Goal: Transaction & Acquisition: Purchase product/service

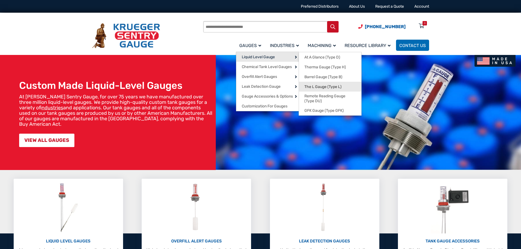
click at [329, 87] on span "The L Gauge (Type L)" at bounding box center [322, 86] width 37 height 5
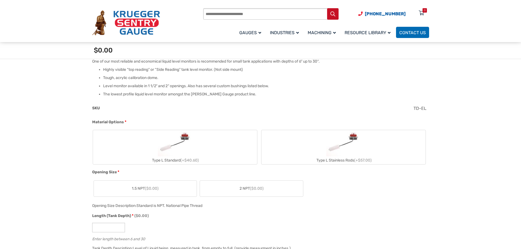
scroll to position [164, 0]
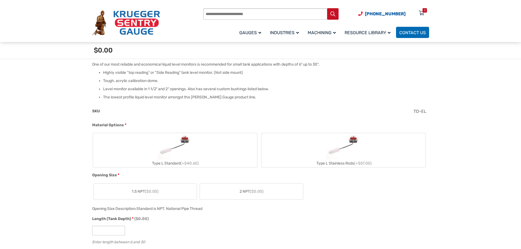
click at [194, 157] on label "Type L Standard (+$40.60)" at bounding box center [175, 150] width 164 height 34
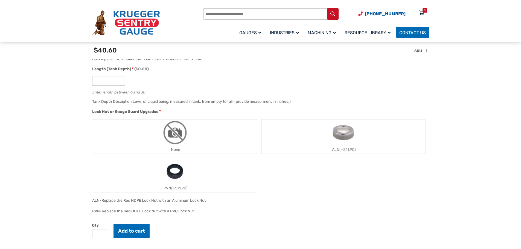
scroll to position [328, 0]
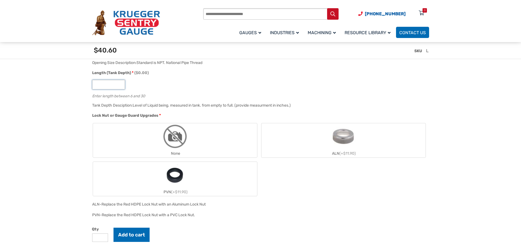
click at [112, 84] on input "Length (Tank Depth) * ($0.00)" at bounding box center [108, 85] width 33 height 10
type input "*"
click at [121, 83] on input "*" at bounding box center [108, 85] width 33 height 10
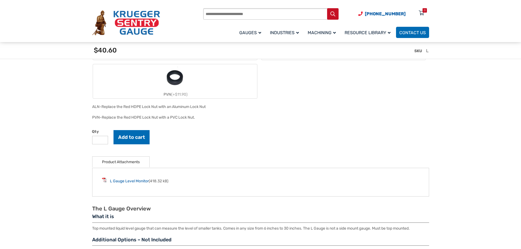
scroll to position [465, 0]
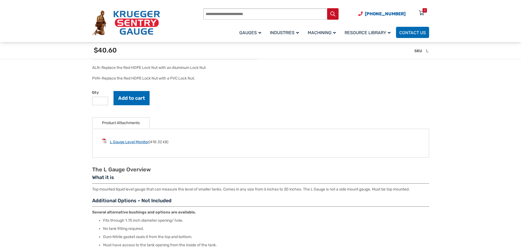
click at [130, 143] on link "L Gauge Level Monitor" at bounding box center [129, 142] width 39 height 5
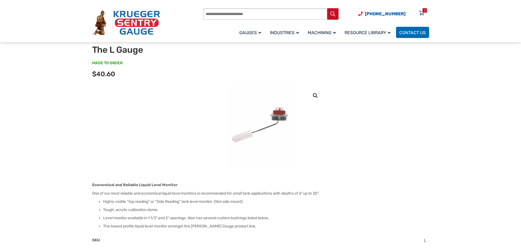
scroll to position [27, 0]
click at [250, 135] on img at bounding box center [260, 128] width 66 height 82
click at [314, 95] on link "🔍" at bounding box center [315, 96] width 10 height 10
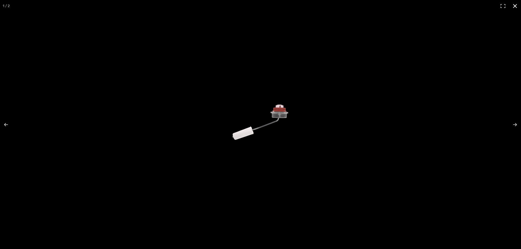
click at [514, 6] on button "Close (Esc)" at bounding box center [515, 6] width 12 height 12
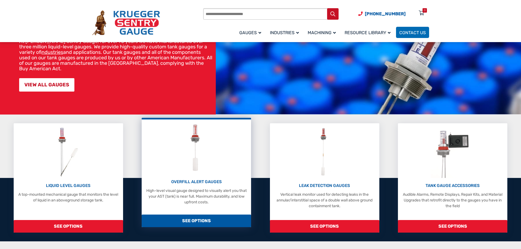
scroll to position [55, 0]
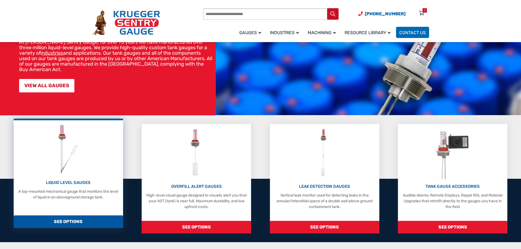
click at [90, 164] on div "LIQUID LEVEL GAUGES A top-mounted mechanical gauge that monitors the level of l…" at bounding box center [68, 161] width 104 height 77
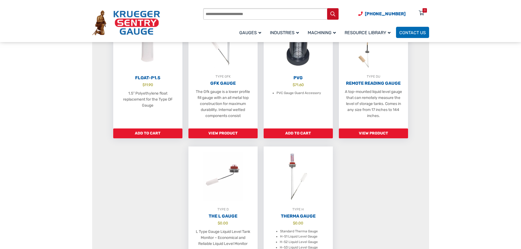
scroll to position [355, 0]
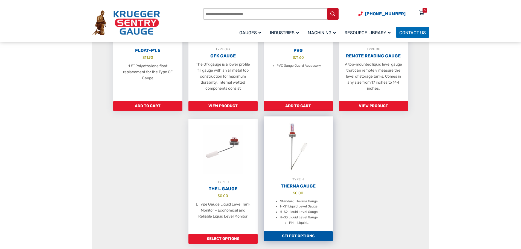
click at [294, 163] on img at bounding box center [298, 146] width 69 height 60
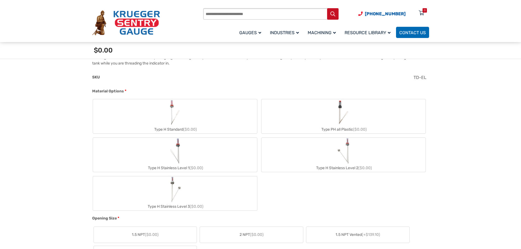
scroll to position [219, 0]
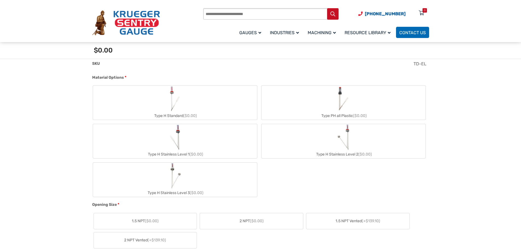
click at [173, 102] on img "Type H Standard" at bounding box center [175, 99] width 15 height 26
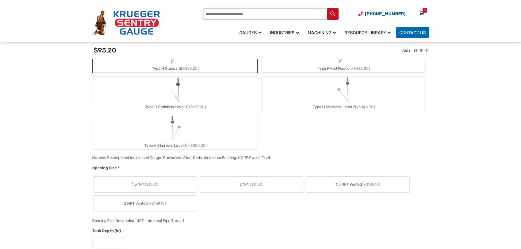
scroll to position [328, 0]
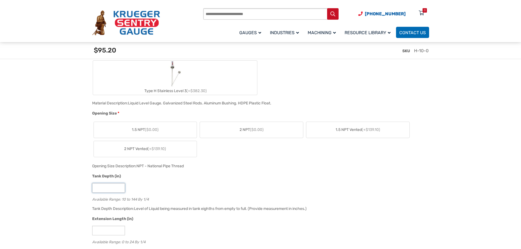
click at [120, 189] on input "**" at bounding box center [108, 188] width 33 height 10
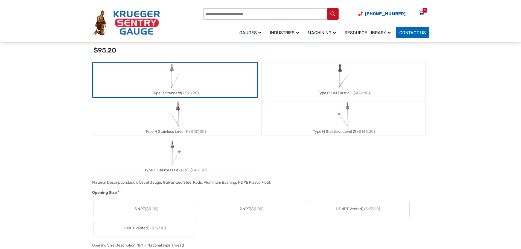
scroll to position [246, 0]
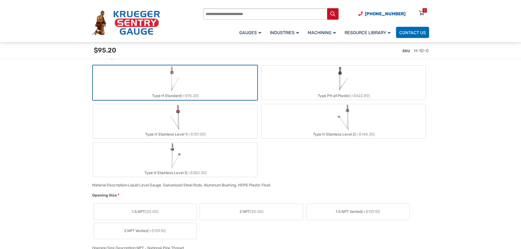
click at [322, 83] on label "Type PH all Plastic (+$422.80)" at bounding box center [343, 83] width 164 height 34
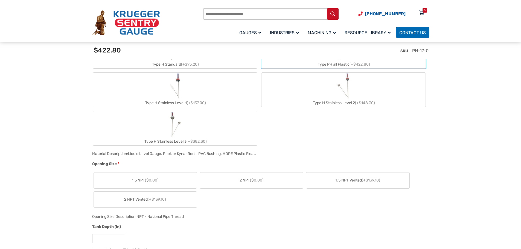
scroll to position [328, 0]
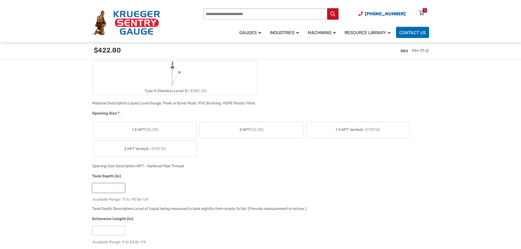
click at [120, 189] on input "**" at bounding box center [108, 188] width 33 height 10
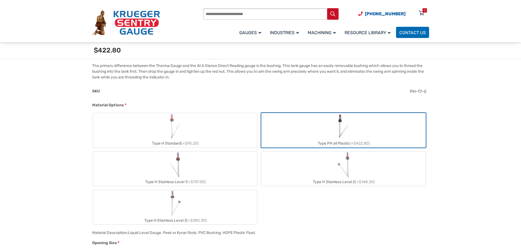
scroll to position [191, 0]
click at [220, 118] on label "Type H Standard (+$95.20)" at bounding box center [175, 130] width 164 height 34
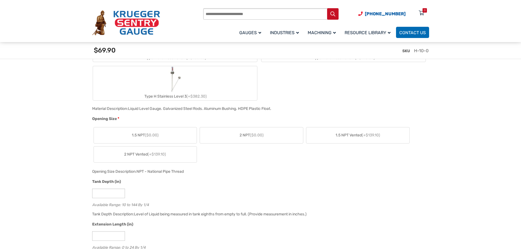
scroll to position [355, 0]
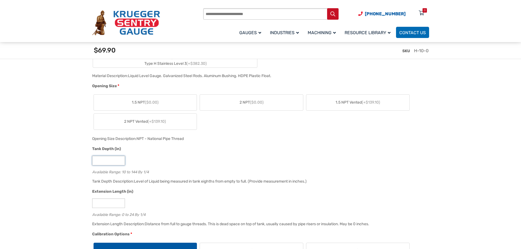
click at [120, 162] on input "**" at bounding box center [108, 161] width 33 height 10
click at [225, 160] on div "**" at bounding box center [259, 161] width 334 height 10
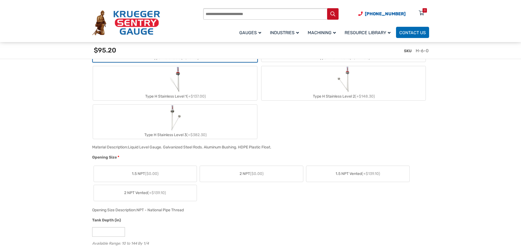
scroll to position [246, 0]
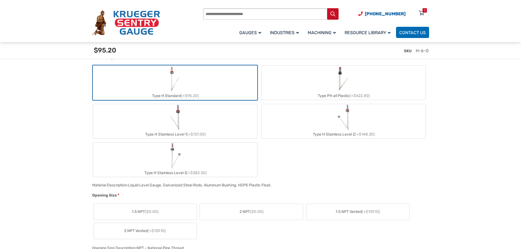
click at [206, 127] on label "Type H Stainless Level 1 (+$137.00)" at bounding box center [175, 121] width 164 height 34
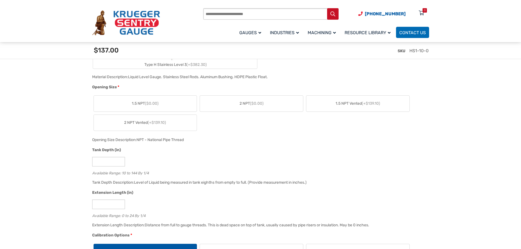
scroll to position [328, 0]
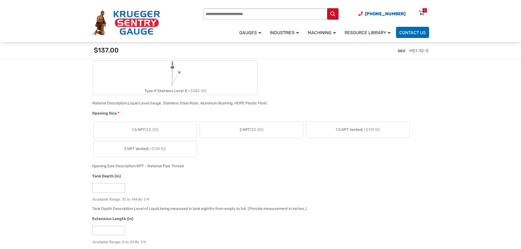
click at [205, 80] on label "Type H Stainless Level 3 (+$382.30)" at bounding box center [175, 78] width 164 height 34
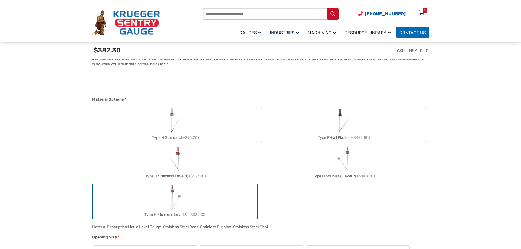
scroll to position [191, 0]
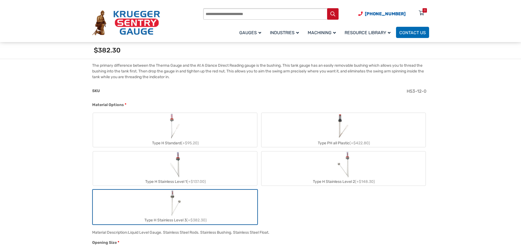
click at [345, 127] on img "Type PH all Plastic" at bounding box center [343, 126] width 16 height 26
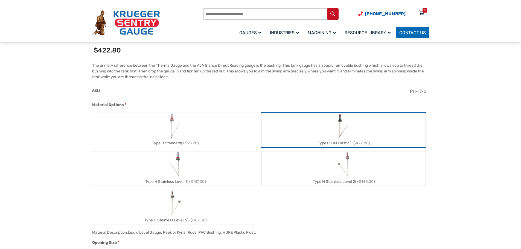
click at [347, 163] on img "Type H Stainless Level 2" at bounding box center [343, 164] width 14 height 26
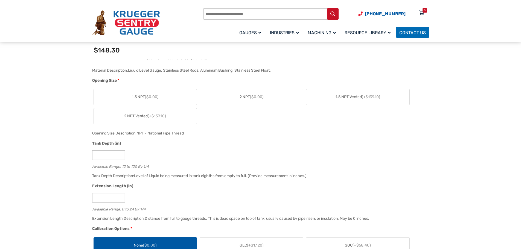
scroll to position [355, 0]
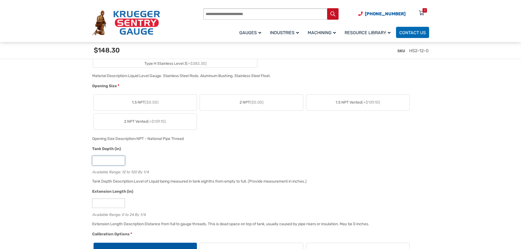
click at [119, 162] on input "**" at bounding box center [108, 161] width 33 height 10
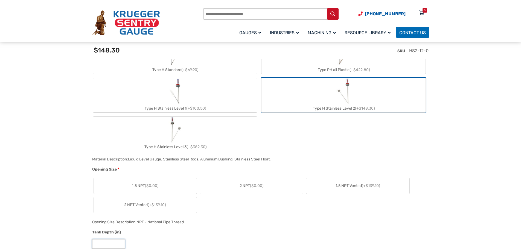
scroll to position [246, 0]
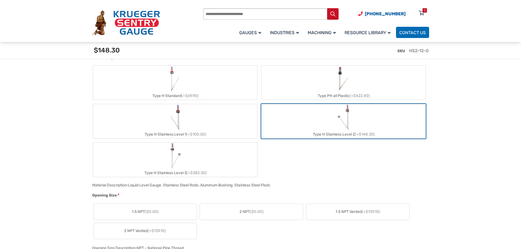
click at [181, 71] on img "Type H Standard" at bounding box center [175, 79] width 15 height 26
type input "**"
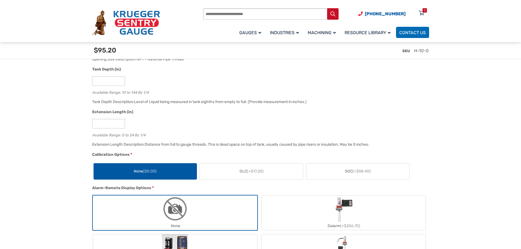
scroll to position [437, 0]
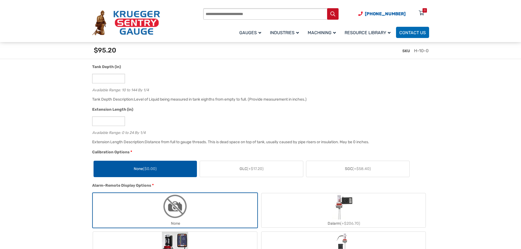
click at [249, 168] on span "(+$17.20)" at bounding box center [255, 168] width 17 height 5
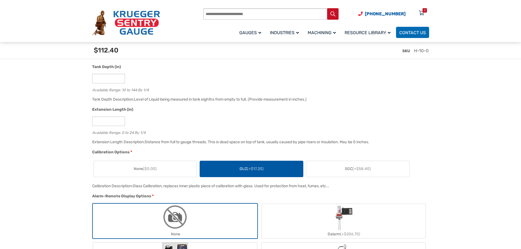
click at [342, 169] on label "SGC (+$58.40)" at bounding box center [357, 169] width 103 height 16
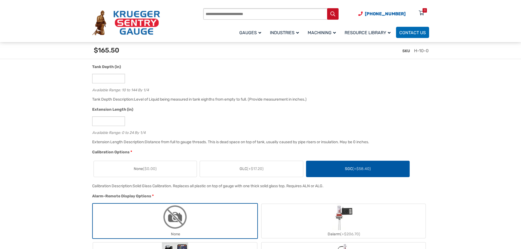
click at [243, 164] on label "GLC (+$17.20)" at bounding box center [251, 169] width 103 height 16
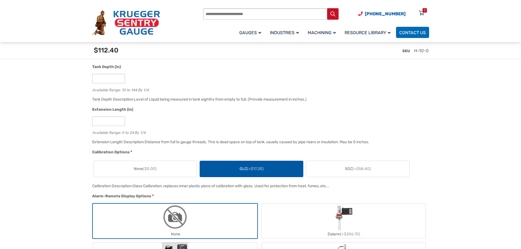
click at [181, 168] on label "None ($0.00)" at bounding box center [145, 169] width 103 height 16
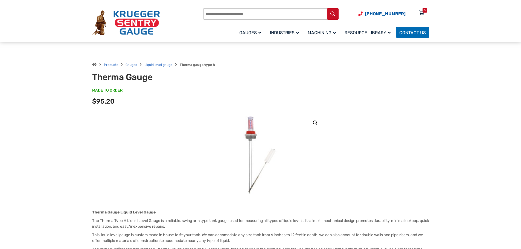
scroll to position [0, 0]
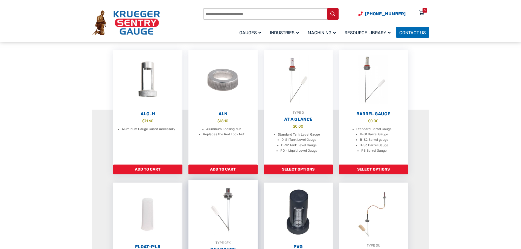
scroll to position [137, 0]
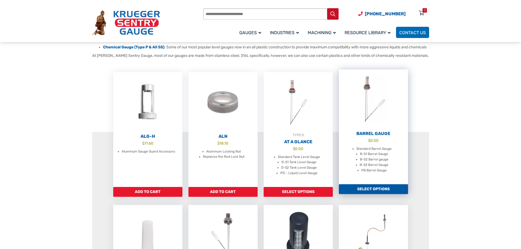
click at [375, 142] on link "Barrel Gauge $ 0.00 Standard Barrel Gauge B-S1 Barrel Gauge B-S2 Barrel gauge B…" at bounding box center [373, 126] width 69 height 115
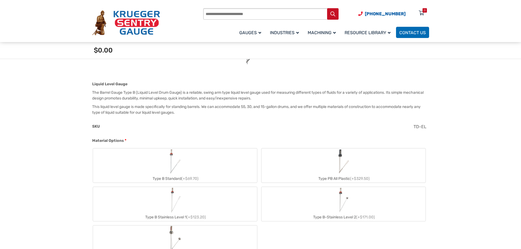
scroll to position [191, 0]
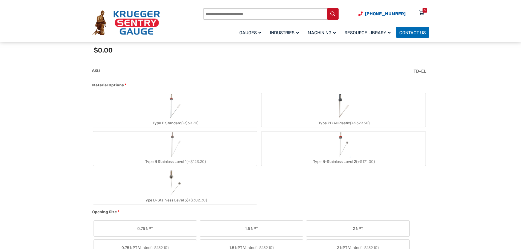
click at [187, 104] on label "Type B Standard (+$69.70)" at bounding box center [175, 110] width 164 height 34
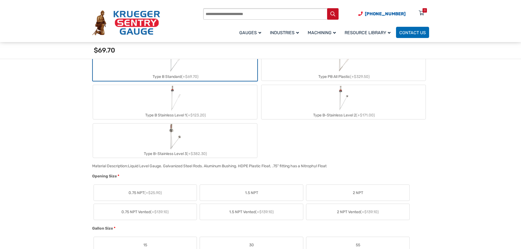
scroll to position [301, 0]
